Goal: Task Accomplishment & Management: Complete application form

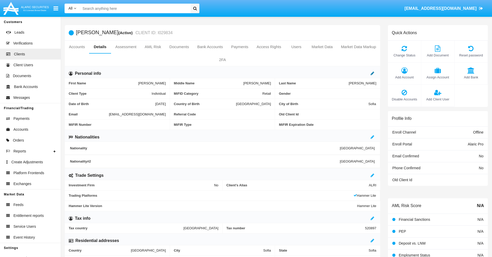
click at [373, 73] on icon at bounding box center [373, 73] width 4 height 4
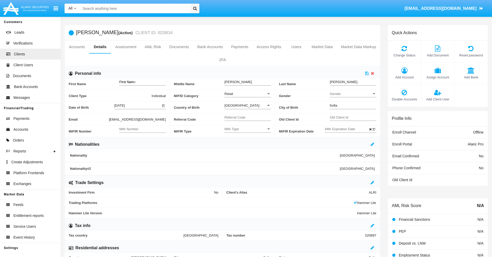
type input "First Name"
click at [367, 73] on icon at bounding box center [368, 73] width 4 height 4
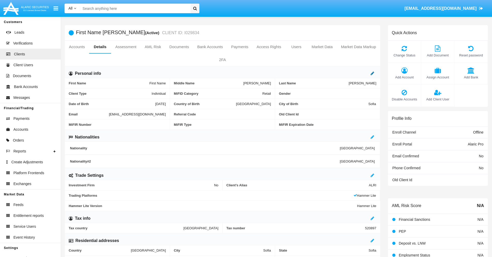
click at [373, 73] on icon at bounding box center [373, 73] width 4 height 4
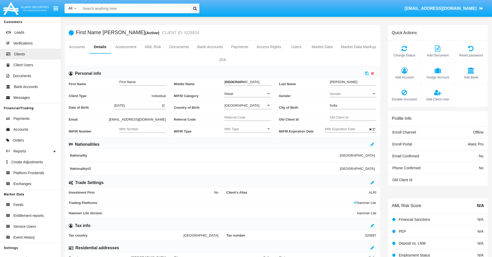
type input "Middle Name"
click at [367, 73] on icon at bounding box center [368, 73] width 4 height 4
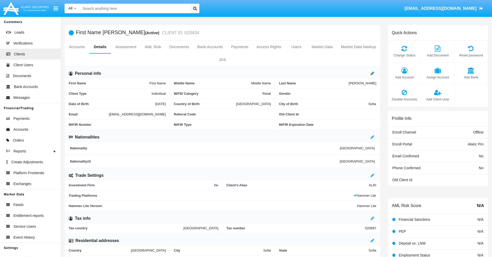
click at [373, 73] on icon at bounding box center [373, 73] width 4 height 4
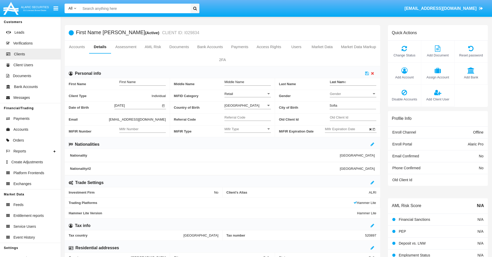
type input "Last Name"
click at [367, 73] on icon at bounding box center [368, 73] width 4 height 4
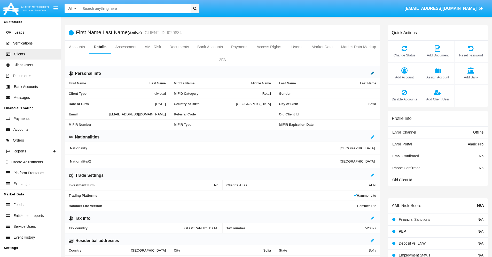
click at [373, 73] on icon at bounding box center [373, 73] width 4 height 4
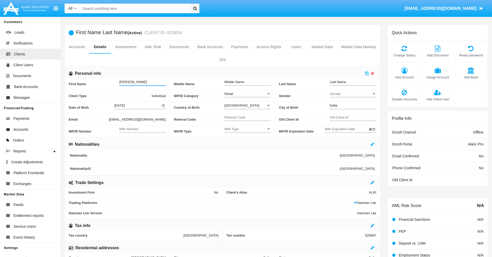
type input "[PERSON_NAME]"
type input "Langosh"
click at [367, 73] on icon at bounding box center [368, 73] width 4 height 4
